Goal: Task Accomplishment & Management: Use online tool/utility

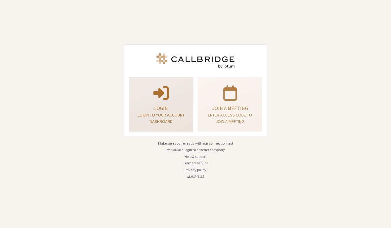
click at [183, 106] on p "Login" at bounding box center [160, 108] width 49 height 7
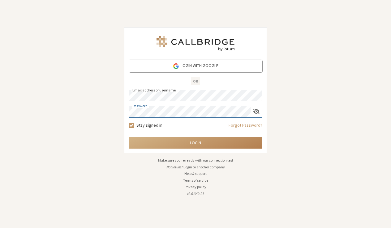
click at [195, 143] on button "Login" at bounding box center [196, 142] width 134 height 11
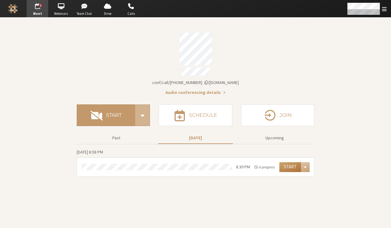
click at [282, 167] on button "Start" at bounding box center [290, 167] width 22 height 10
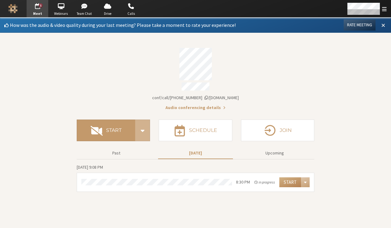
click at [382, 26] on span at bounding box center [383, 25] width 4 height 6
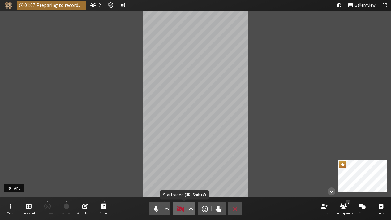
click at [182, 209] on span "Start video (⌘+Shift+V)" at bounding box center [180, 208] width 9 height 9
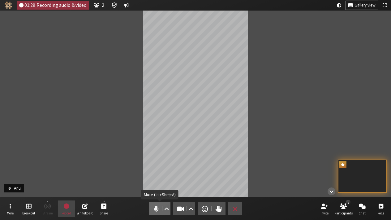
click at [152, 207] on span "Mute (⌘+Shift+A)" at bounding box center [156, 208] width 9 height 9
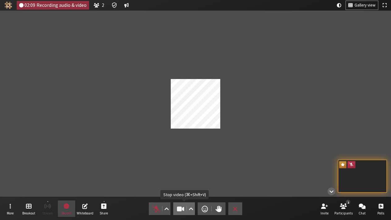
click at [181, 208] on span "Stop video (⌘+Shift+V)" at bounding box center [180, 208] width 9 height 9
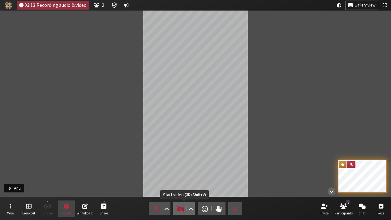
click at [178, 211] on span "Start video (⌘+Shift+V)" at bounding box center [180, 208] width 9 height 9
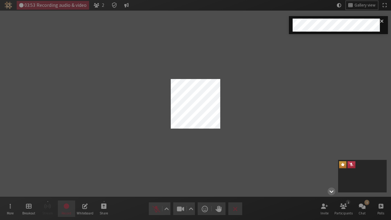
click at [351, 110] on div "Participant" at bounding box center [195, 104] width 391 height 186
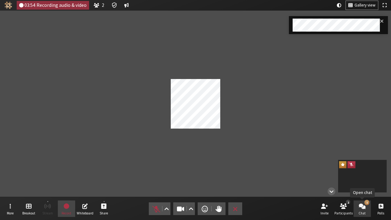
click at [358, 205] on button "1 Chat" at bounding box center [361, 208] width 17 height 17
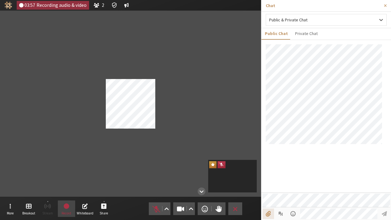
click at [266, 213] on input "File picker" at bounding box center [268, 213] width 11 height 11
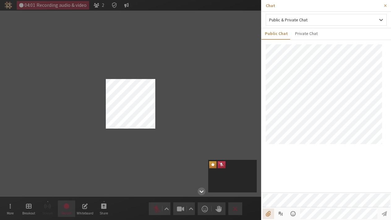
type input "C:\fakepath\absurd time.png"
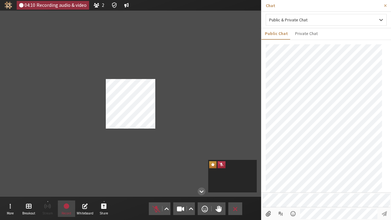
scroll to position [16, 0]
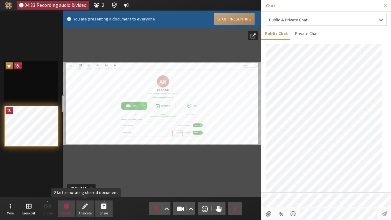
click at [90, 211] on span "Annotate" at bounding box center [85, 213] width 13 height 4
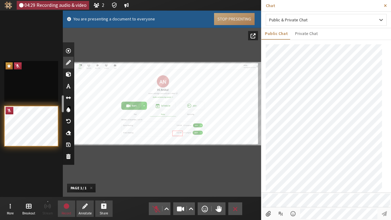
click at [386, 6] on span "Close sidebar" at bounding box center [385, 5] width 3 height 5
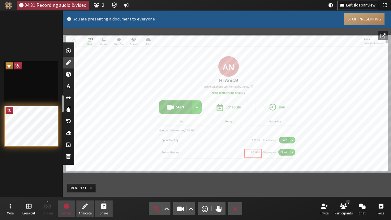
click at [113, 187] on div "Document" at bounding box center [227, 104] width 328 height 186
click at [102, 207] on span "Stop presentation" at bounding box center [104, 205] width 6 height 7
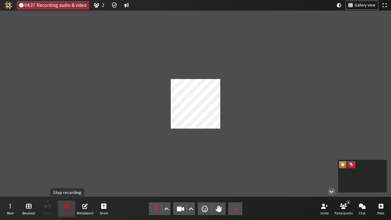
click at [68, 206] on span "Stop recording" at bounding box center [66, 205] width 6 height 7
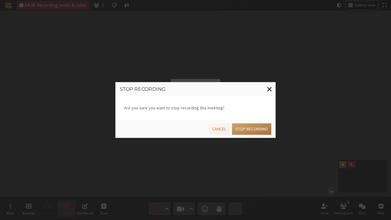
click at [252, 128] on button "Stop recording" at bounding box center [251, 128] width 39 height 11
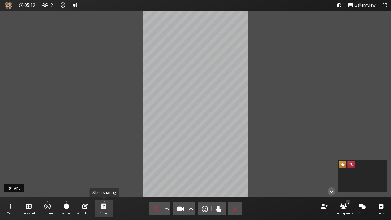
click at [102, 202] on span "Start sharing" at bounding box center [104, 205] width 6 height 7
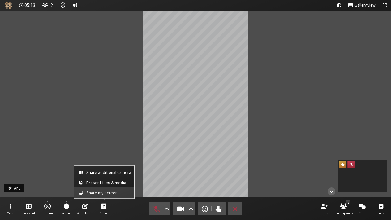
click at [104, 192] on span "Share my screen" at bounding box center [108, 192] width 45 height 5
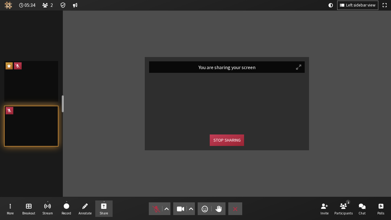
click at [231, 138] on button "Stop sharing" at bounding box center [227, 139] width 34 height 11
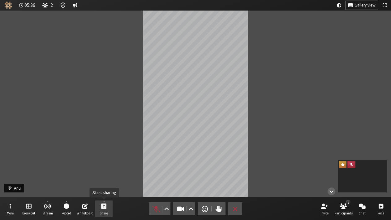
click at [106, 205] on span "Start sharing" at bounding box center [104, 205] width 6 height 7
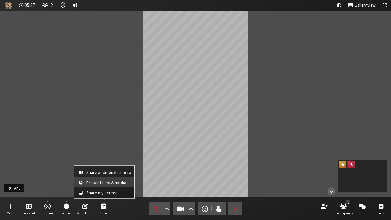
click at [109, 180] on span "Present files & media" at bounding box center [108, 182] width 45 height 5
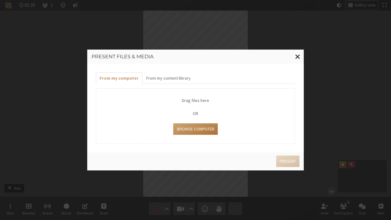
click at [195, 125] on button "Browse Computer" at bounding box center [195, 128] width 44 height 11
type input "C:\fakepath\45469.png"
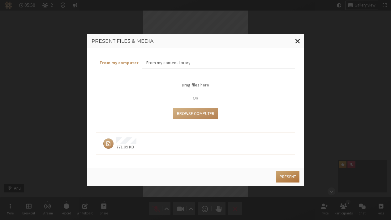
click at [282, 174] on button "Present" at bounding box center [287, 176] width 23 height 11
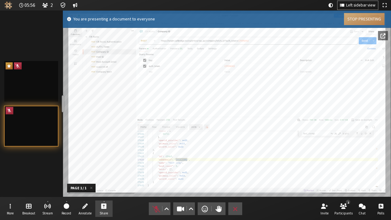
click at [349, 17] on button "Stop Presenting" at bounding box center [364, 19] width 41 height 12
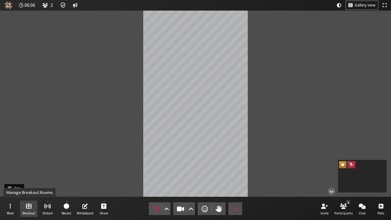
click at [31, 211] on span "Breakout" at bounding box center [28, 213] width 13 height 4
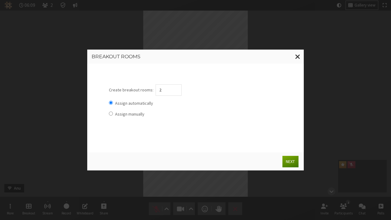
click at [287, 161] on button "Next" at bounding box center [290, 161] width 16 height 11
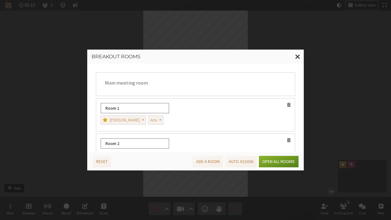
click at [287, 161] on button "Open all rooms" at bounding box center [278, 161] width 39 height 11
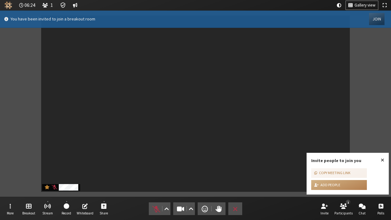
click at [377, 21] on button "Join" at bounding box center [376, 19] width 15 height 12
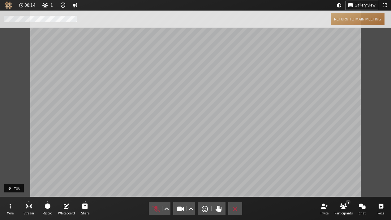
click at [360, 20] on button "Return to main meeting" at bounding box center [358, 19] width 54 height 12
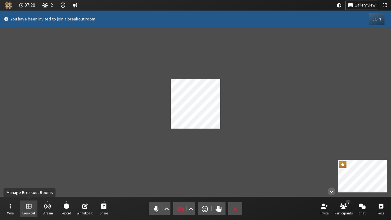
click at [35, 211] on span "Breakout" at bounding box center [28, 213] width 13 height 4
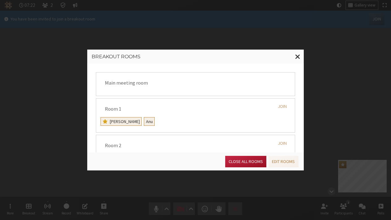
click at [249, 156] on button "Close all rooms" at bounding box center [245, 161] width 41 height 11
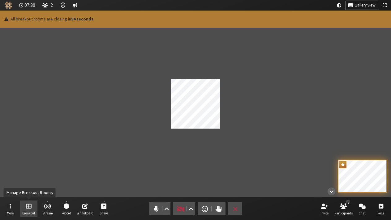
click at [29, 205] on span "Manage Breakout Rooms" at bounding box center [29, 205] width 6 height 7
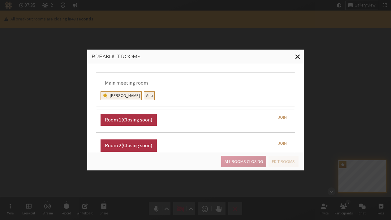
click at [300, 58] on span "Close modal" at bounding box center [297, 57] width 5 height 8
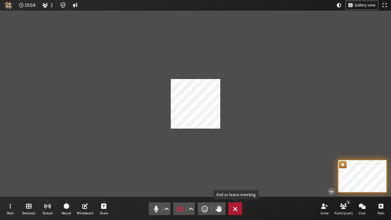
click at [241, 211] on button "Leave" at bounding box center [235, 208] width 14 height 13
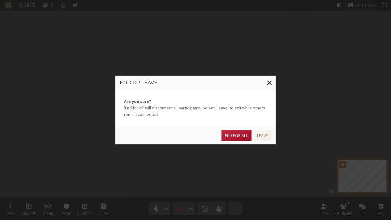
click at [237, 136] on button "End for all" at bounding box center [236, 135] width 30 height 11
